Goal: Task Accomplishment & Management: Manage account settings

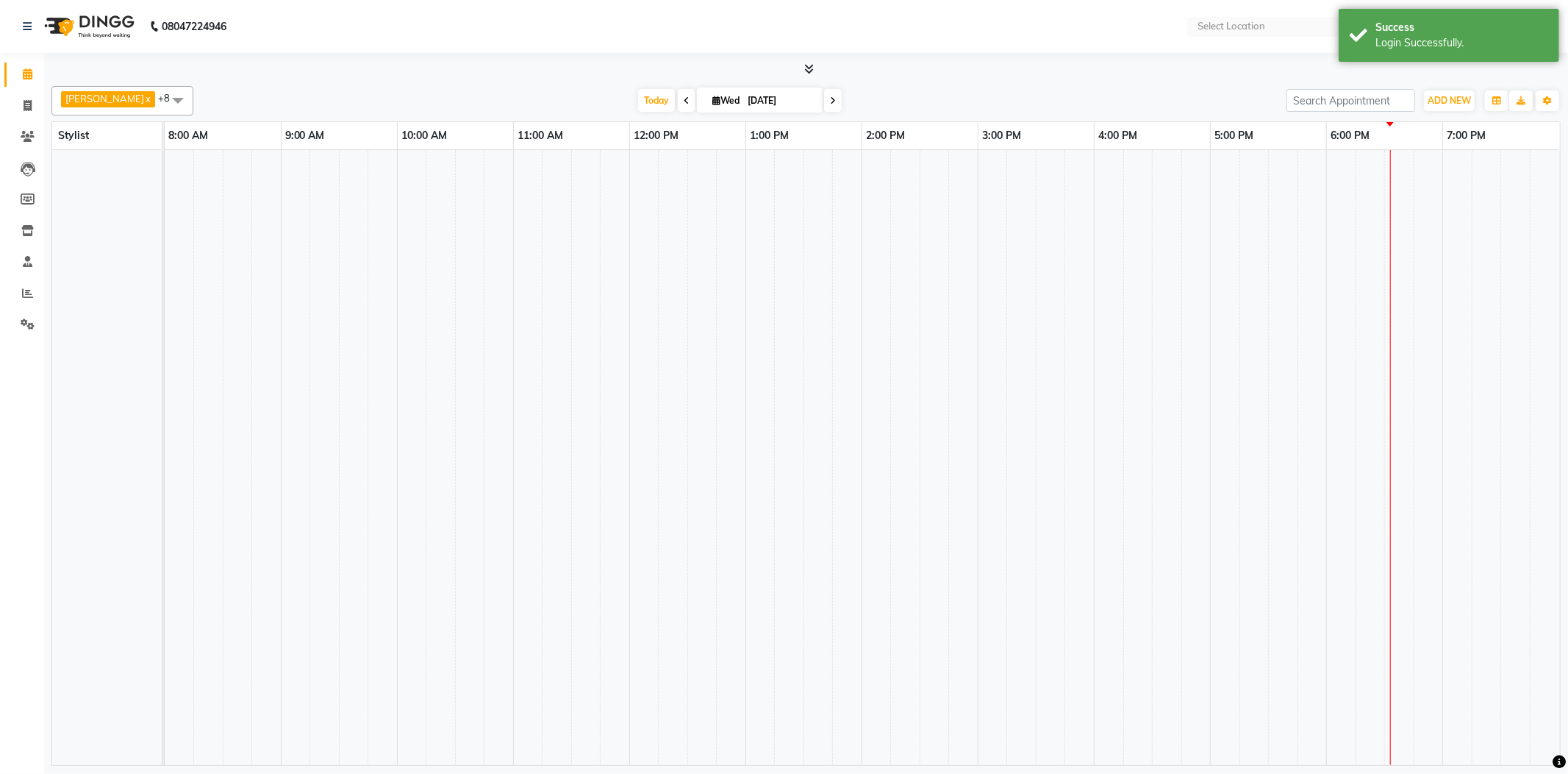
select select "en"
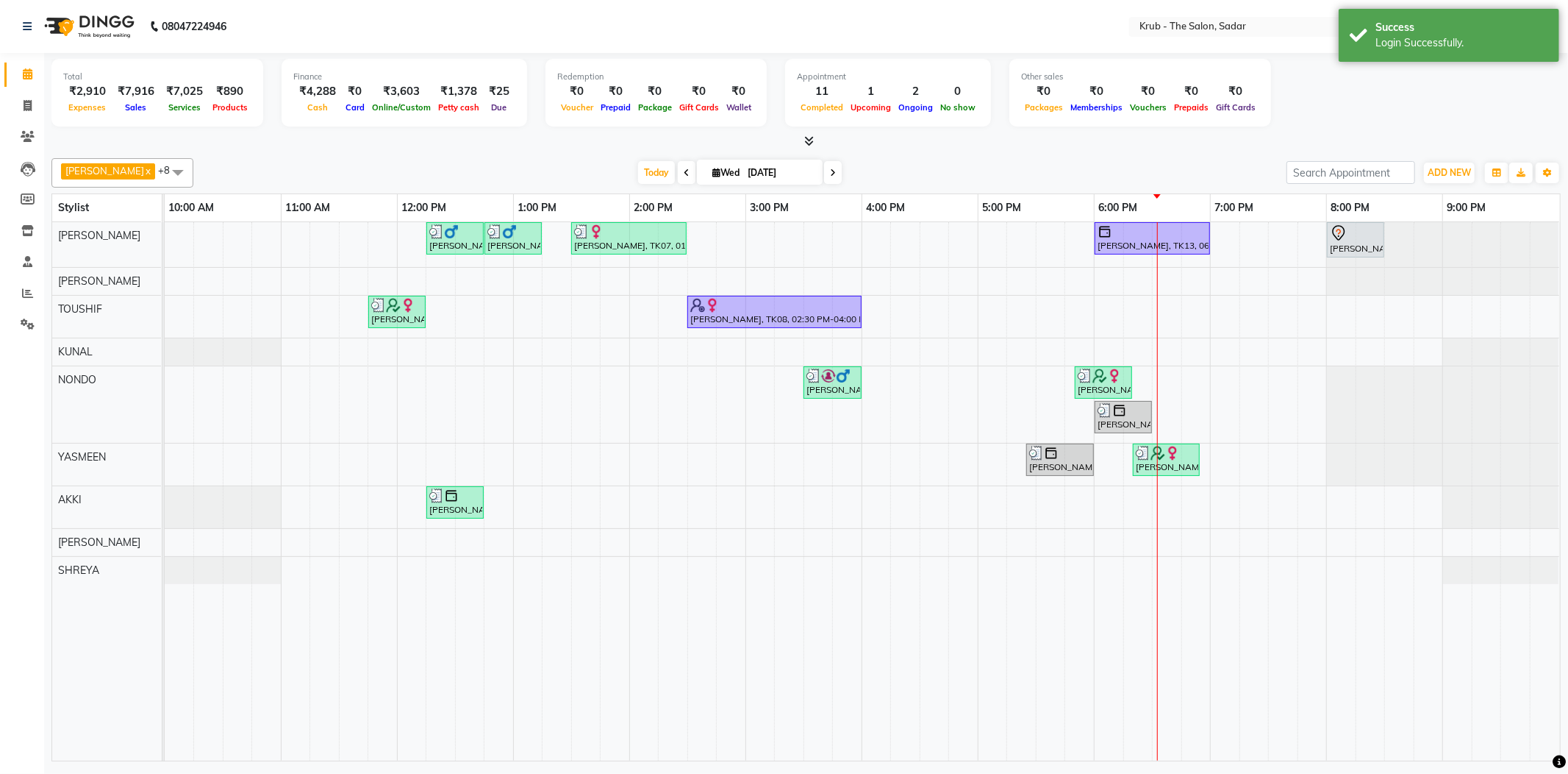
click at [1157, 162] on div "[DATE] [DATE]" at bounding box center [740, 173] width 1078 height 22
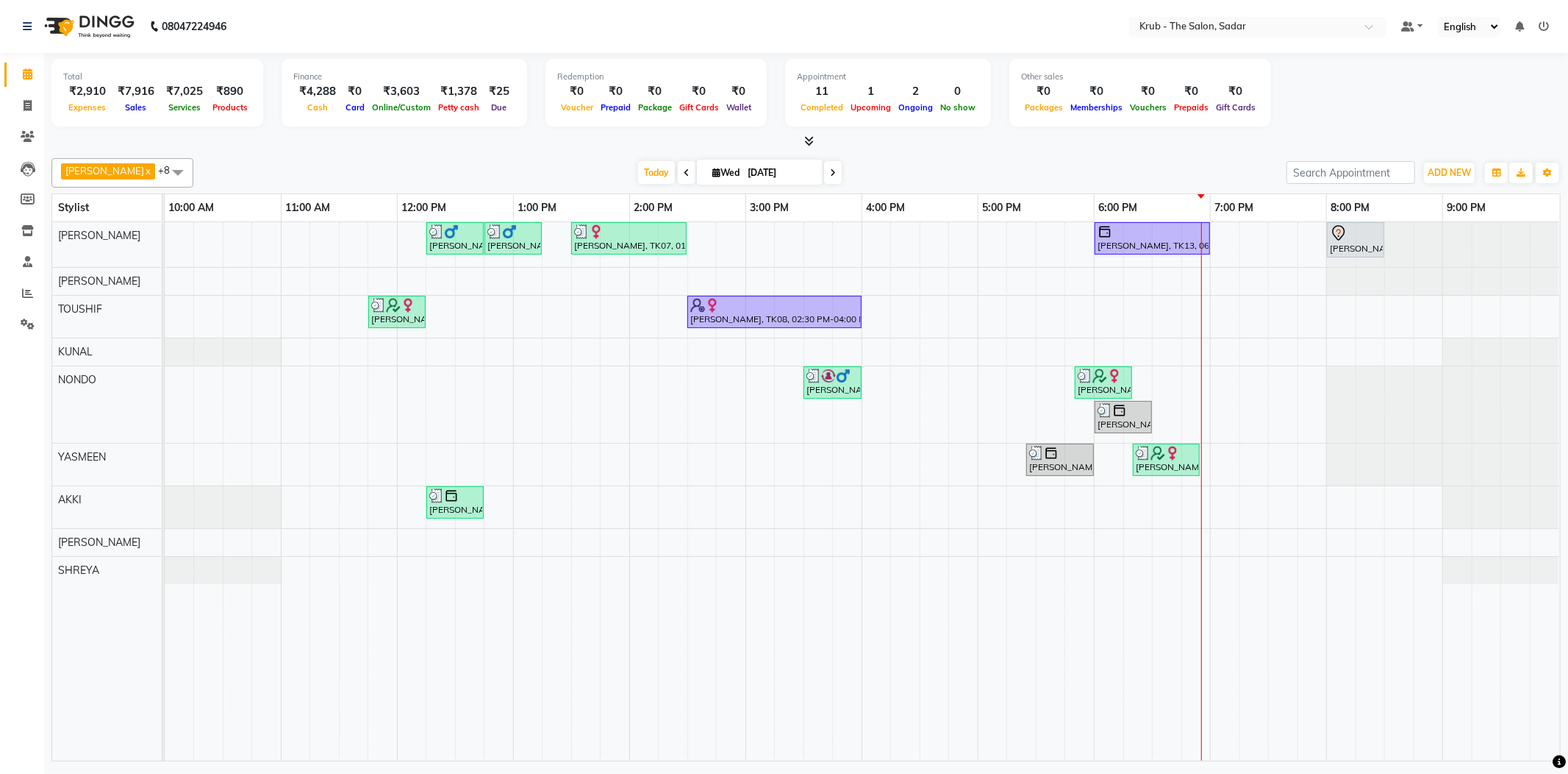
click at [1553, 19] on ul "Default Panel My Panel English ENGLISH Español العربية मराठी हिंदी ગુજરાતી தமிழ…" at bounding box center [1475, 27] width 163 height 20
click at [1547, 21] on icon at bounding box center [1543, 26] width 10 height 10
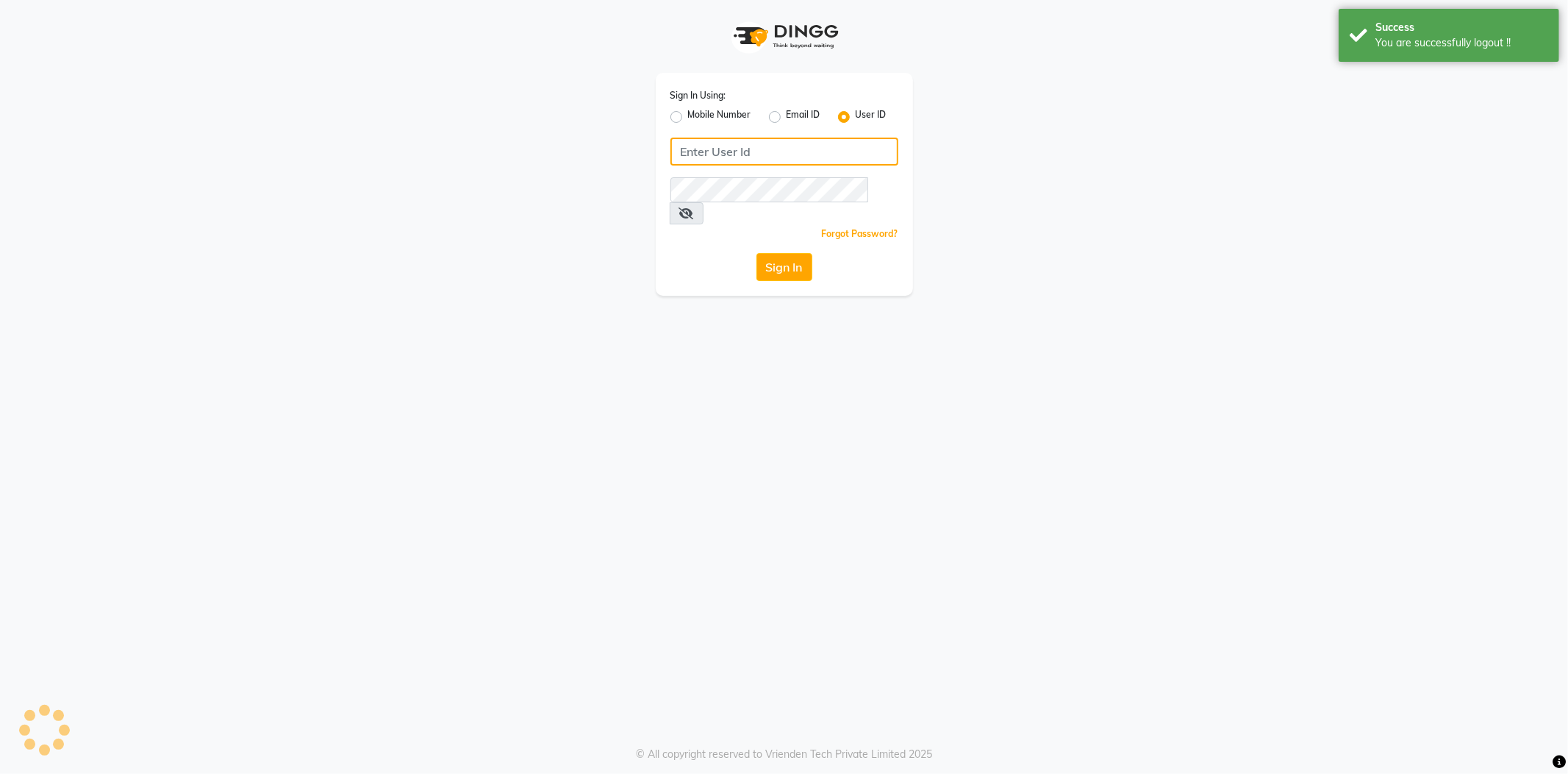
type input "8600687890"
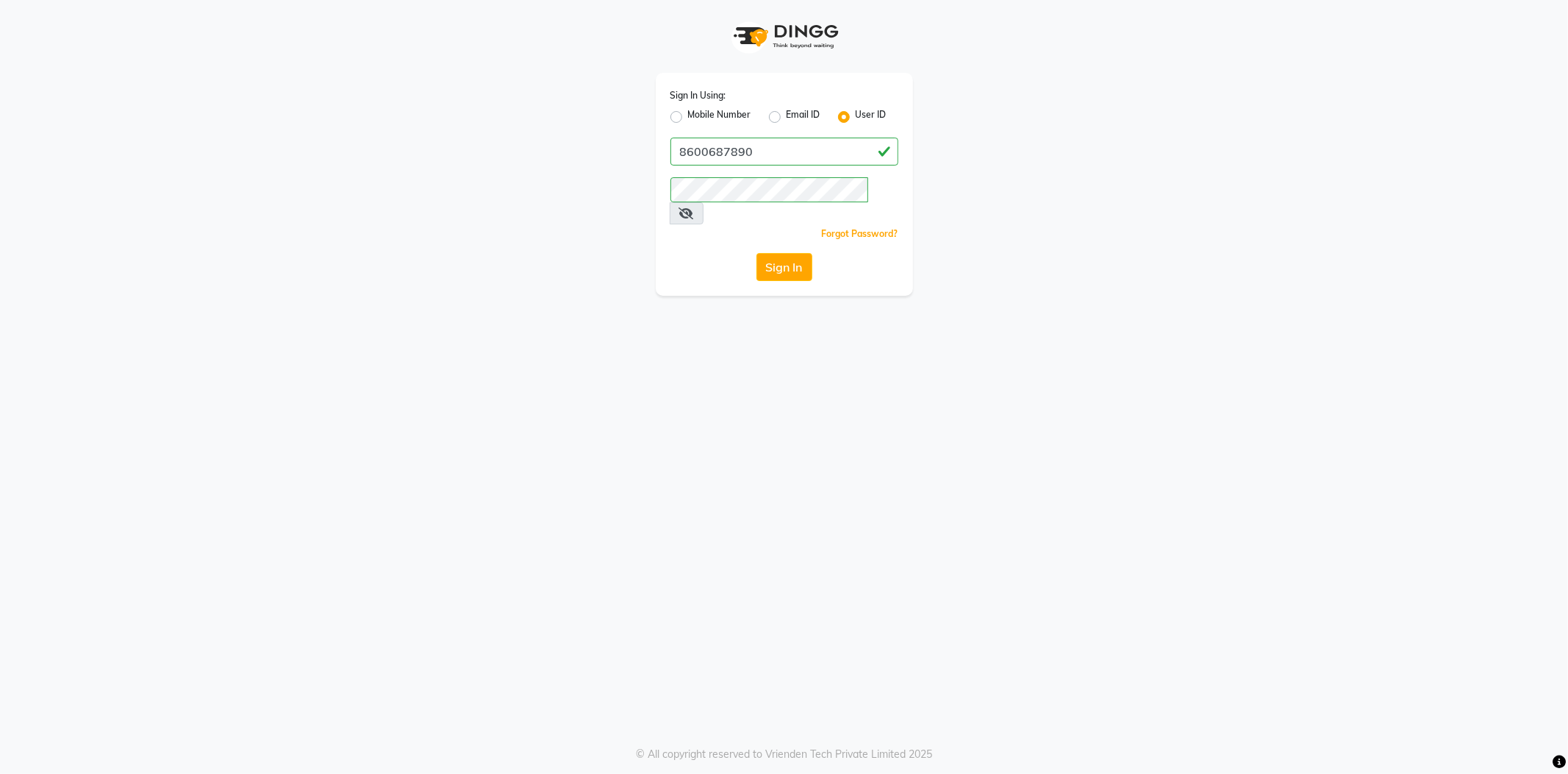
click at [688, 118] on label "Mobile Number" at bounding box center [719, 116] width 63 height 18
click at [688, 118] on input "Mobile Number" at bounding box center [693, 112] width 10 height 10
radio input "true"
radio input "false"
click at [756, 138] on input "Username" at bounding box center [809, 151] width 179 height 28
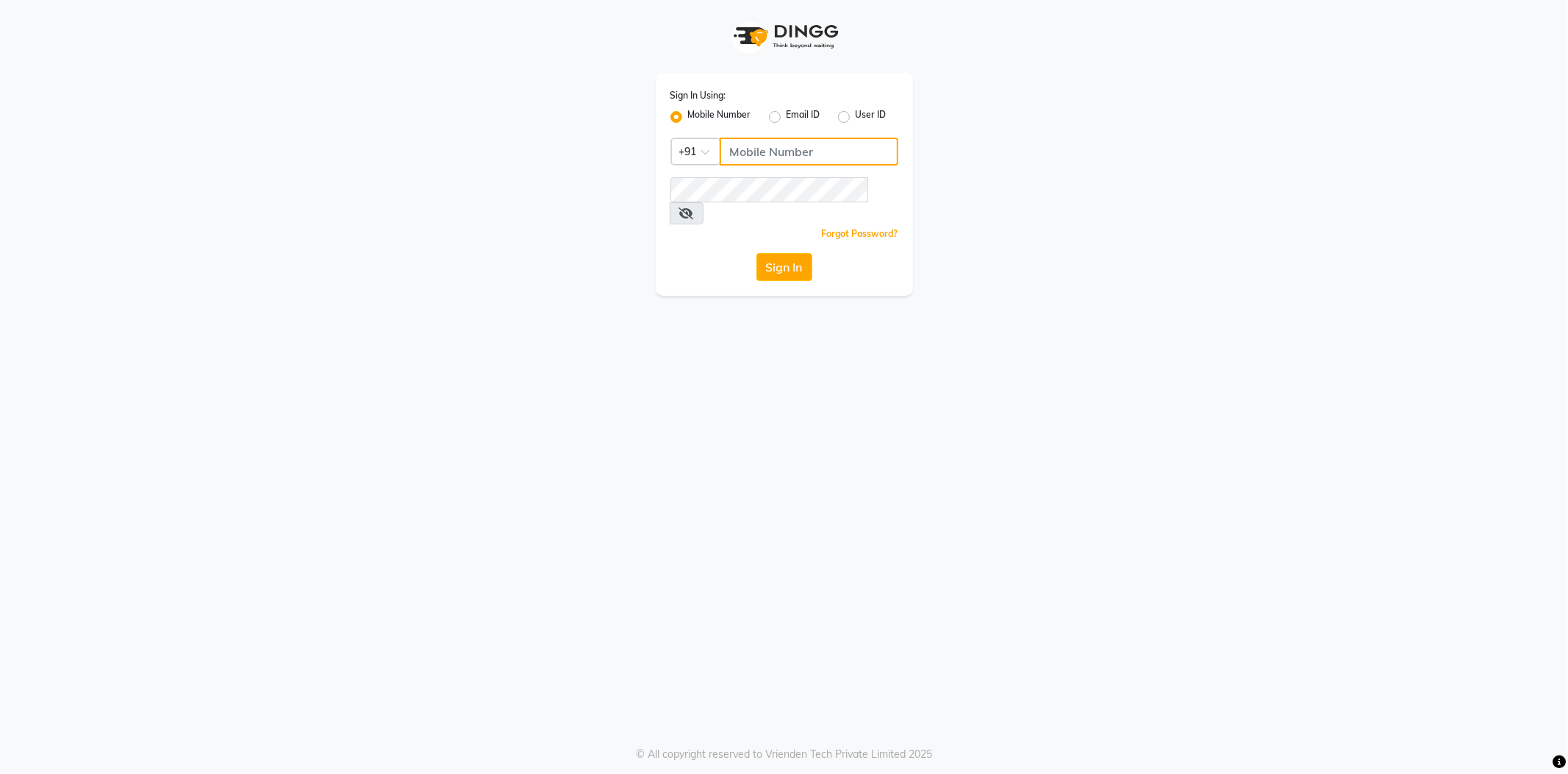
type input "7038168547"
click at [525, 205] on div "Sign In Using: Mobile Number Email ID User ID Country Code × [PHONE_NUMBER] Rem…" at bounding box center [784, 147] width 838 height 296
click at [756, 253] on button "Sign In" at bounding box center [784, 267] width 56 height 28
